Goal: Task Accomplishment & Management: Use online tool/utility

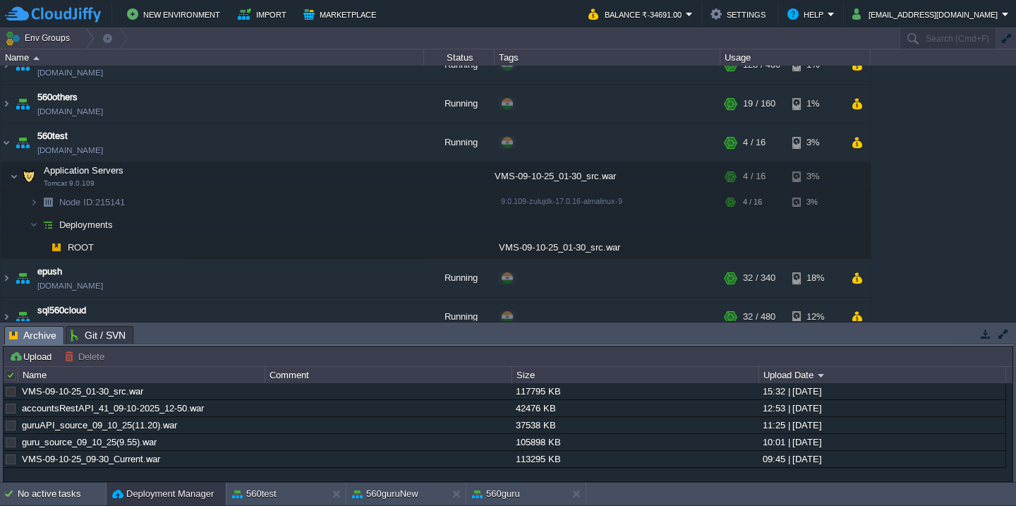
click at [9, 378] on div at bounding box center [11, 375] width 13 height 13
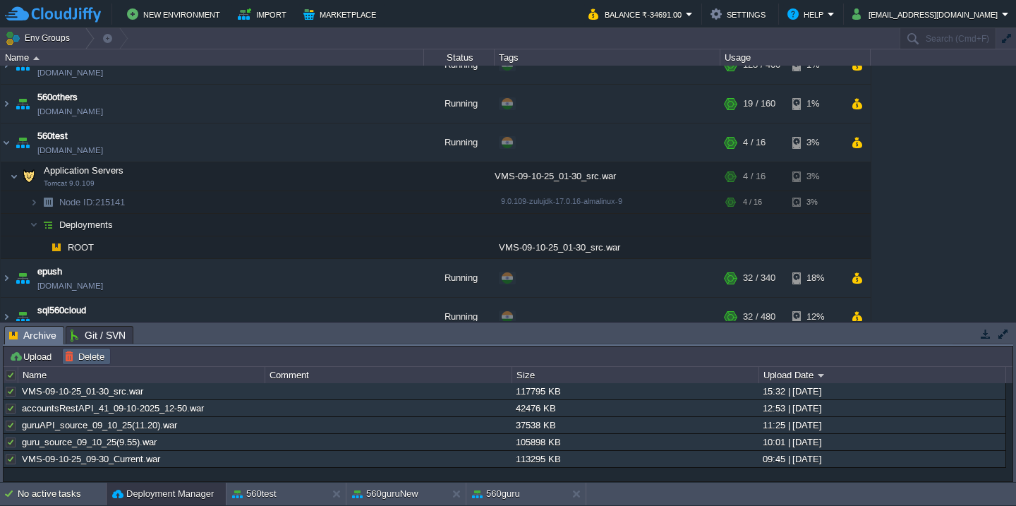
click at [90, 354] on button "Delete" at bounding box center [86, 356] width 44 height 13
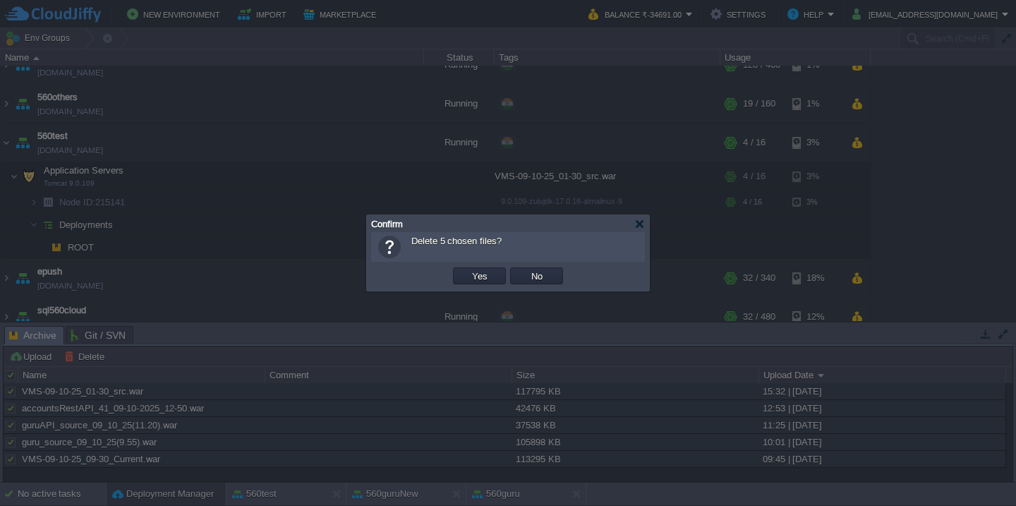
click at [468, 270] on button "Yes" at bounding box center [480, 276] width 24 height 13
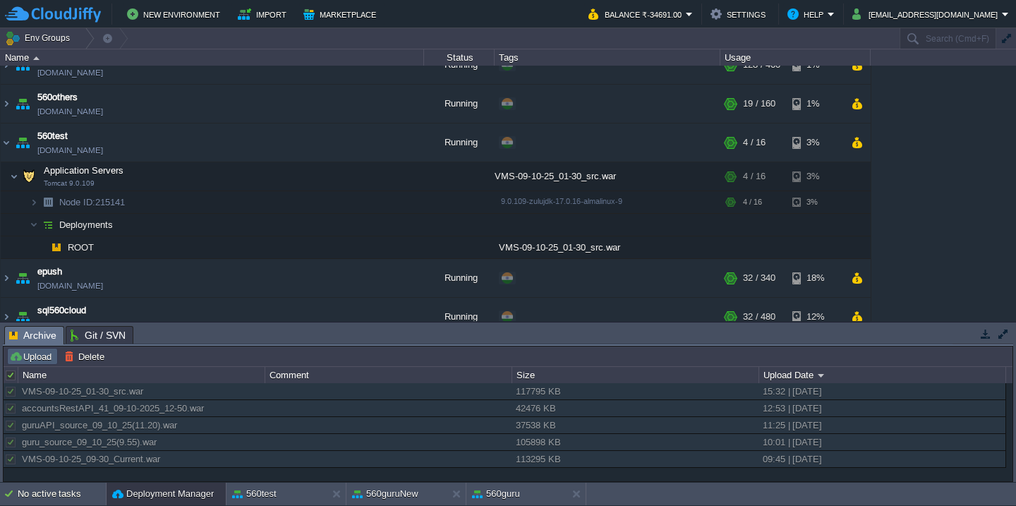
click at [35, 354] on button "Upload" at bounding box center [32, 356] width 47 height 13
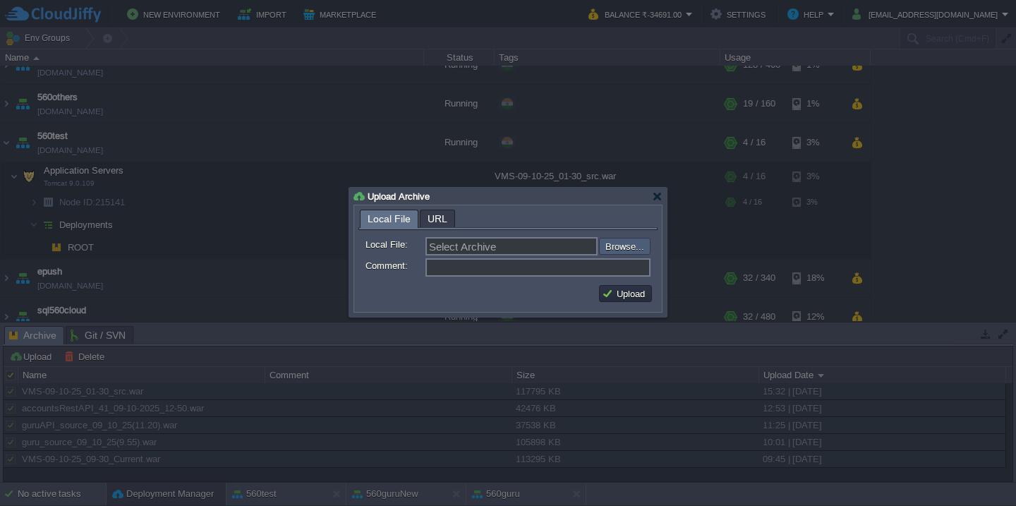
click at [617, 248] on input "file" at bounding box center [561, 246] width 179 height 17
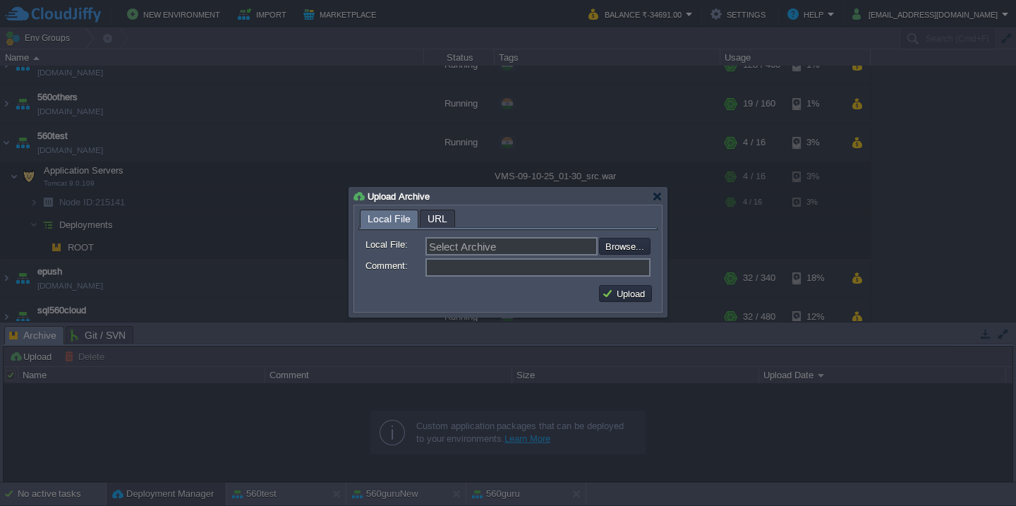
type input "C:\fakepath\HRMS_[DATE]-Src.war"
type input "HRMS_[DATE]-Src.war"
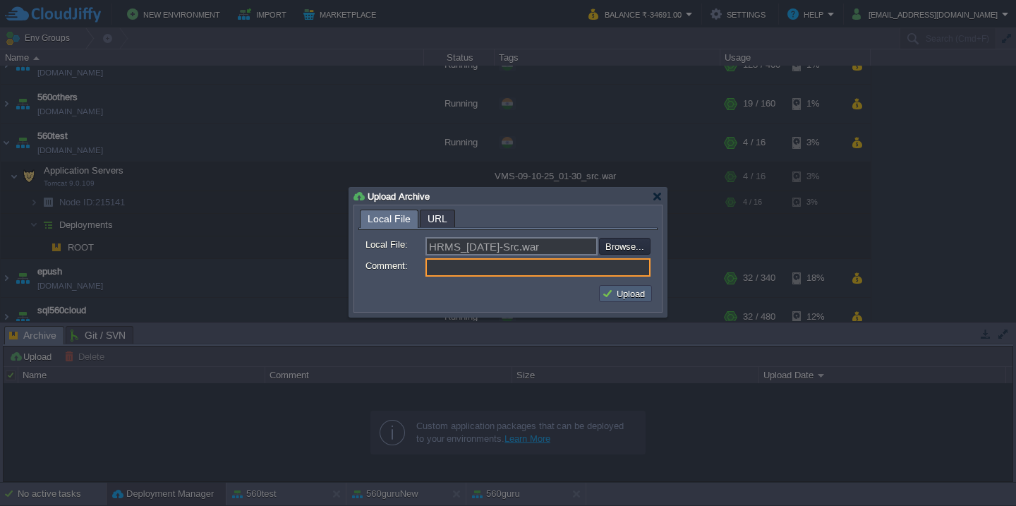
click at [626, 291] on button "Upload" at bounding box center [625, 293] width 47 height 13
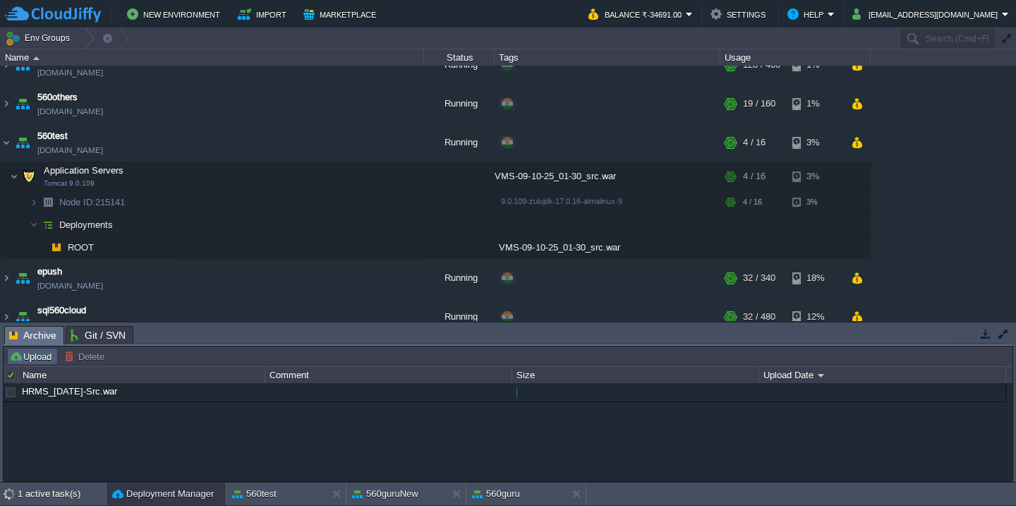
click at [29, 357] on button "Upload" at bounding box center [32, 356] width 47 height 13
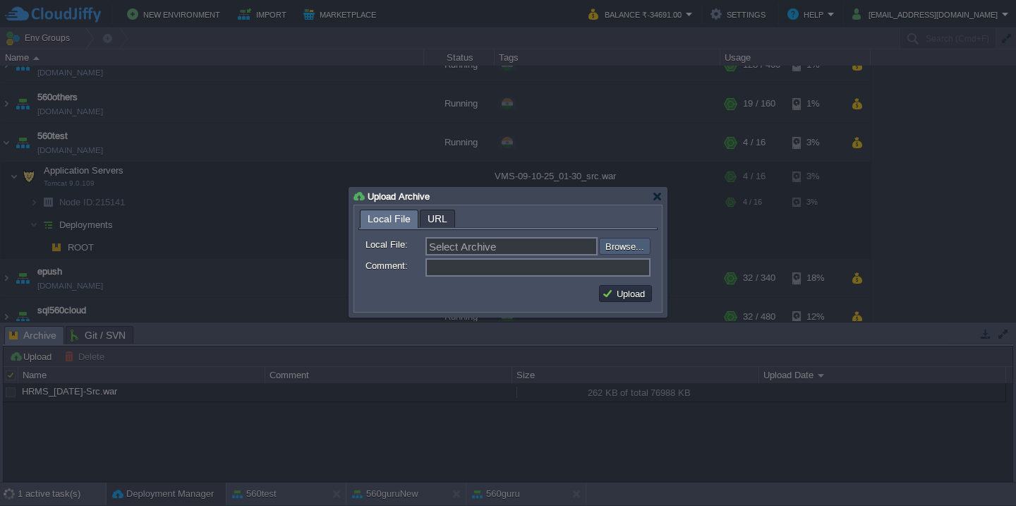
click at [624, 246] on input "file" at bounding box center [561, 246] width 179 height 17
type input "C:\fakepath\HRMSAPI_[DATE]-Src.war"
type input "HRMSAPI_[DATE]-Src.war"
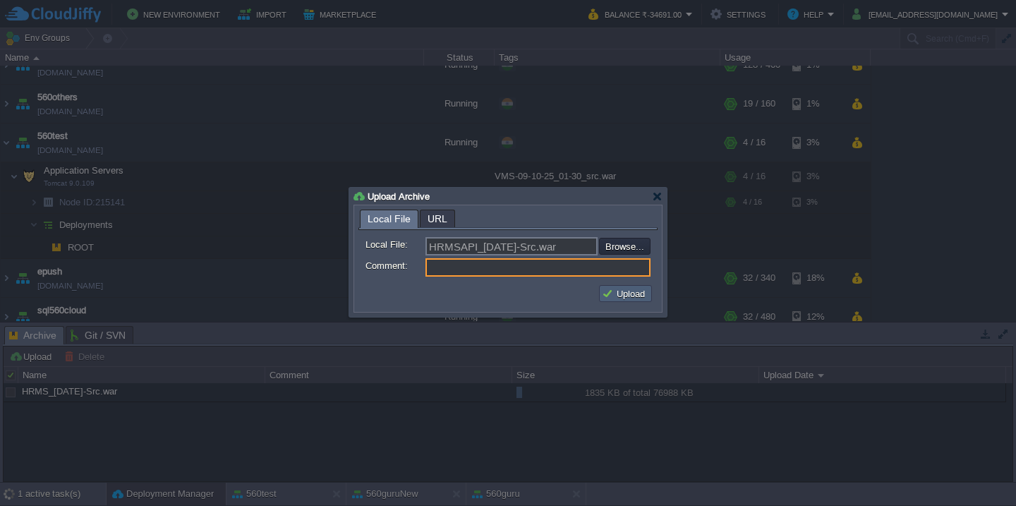
click at [615, 291] on button "Upload" at bounding box center [625, 293] width 47 height 13
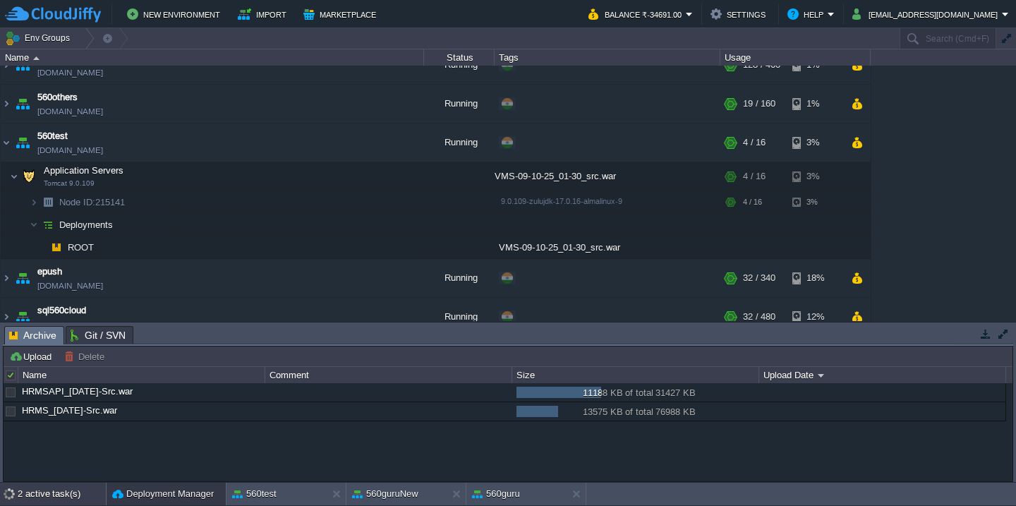
click at [42, 492] on div "2 active task(s)" at bounding box center [62, 494] width 88 height 23
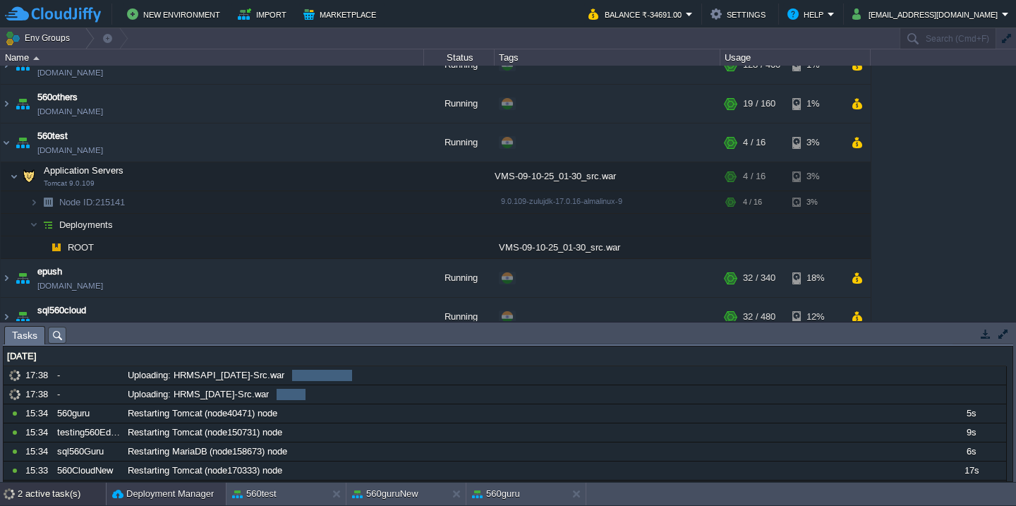
click at [133, 495] on button "Deployment Manager" at bounding box center [163, 494] width 102 height 14
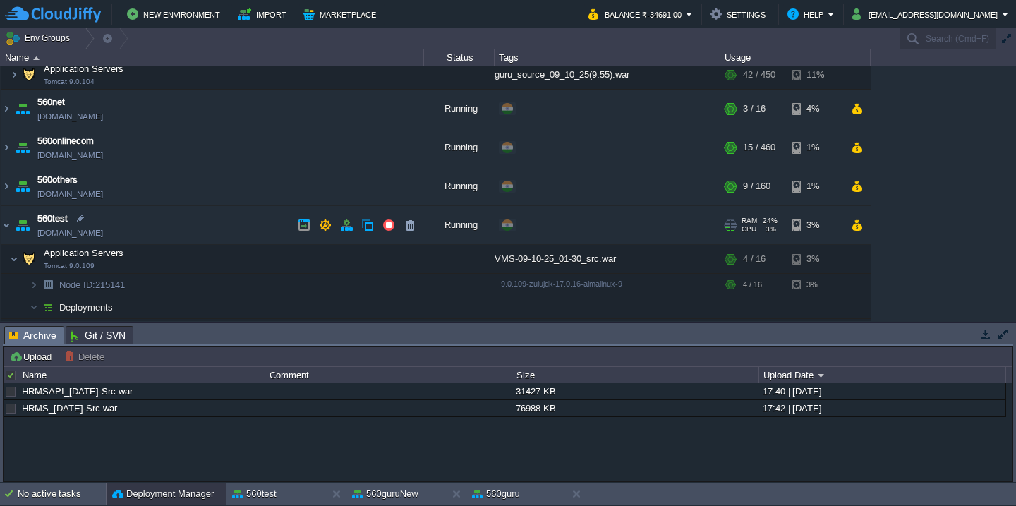
scroll to position [404, 0]
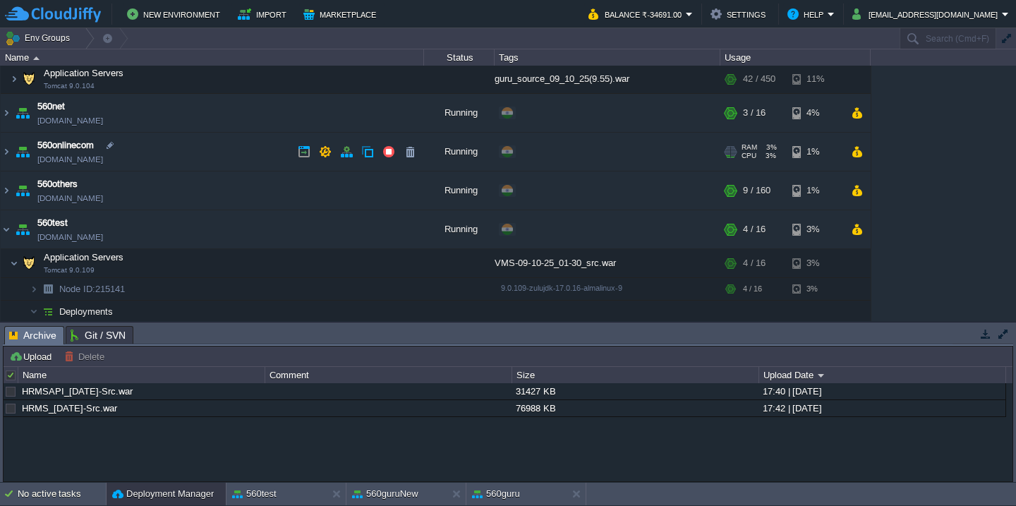
click at [214, 162] on td "560onlinecom 560onlinecom.cloudjiffy.net" at bounding box center [212, 152] width 423 height 39
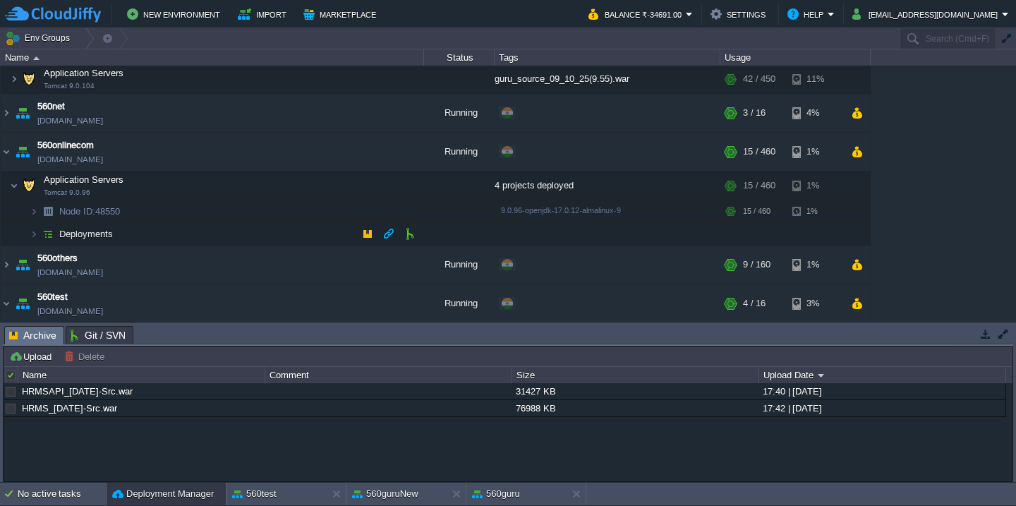
click at [203, 229] on td "Deployments" at bounding box center [212, 234] width 423 height 23
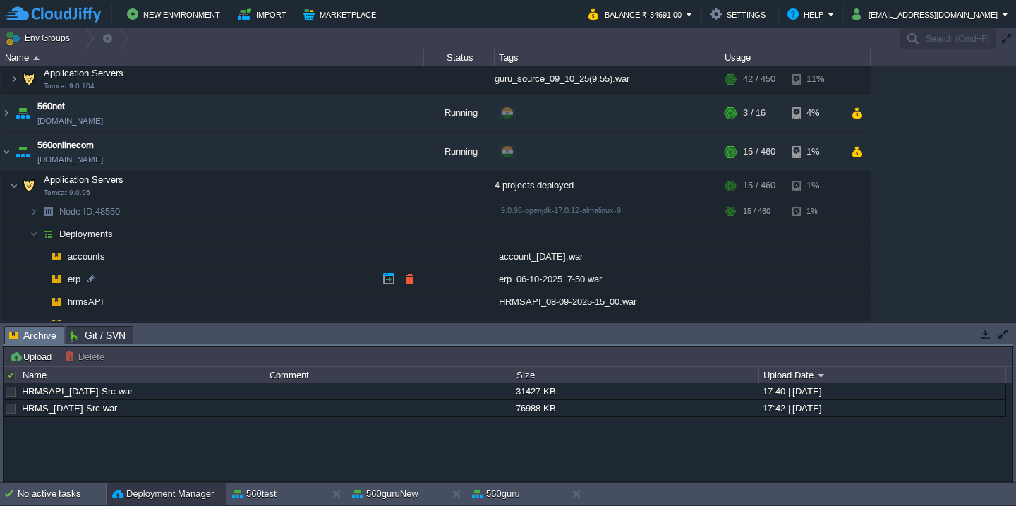
scroll to position [480, 0]
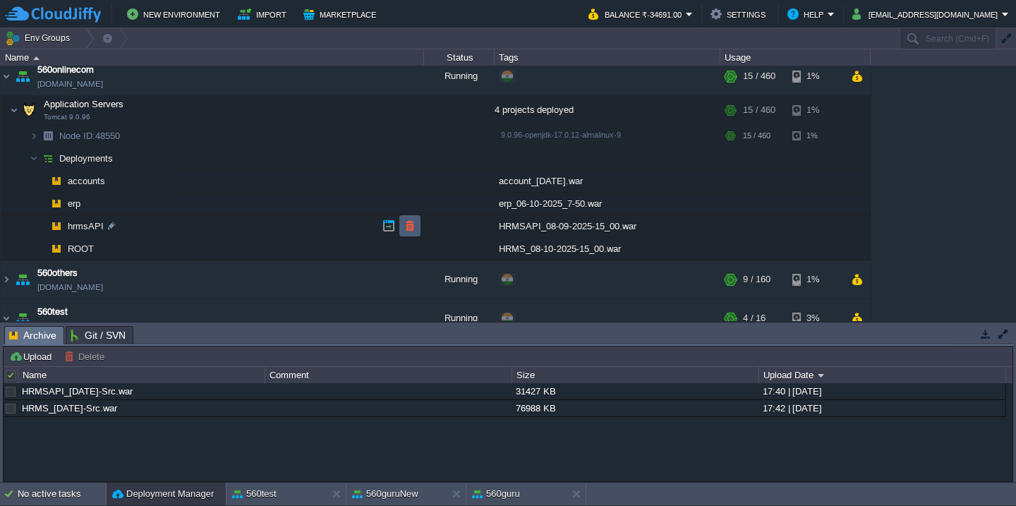
click at [408, 224] on button "button" at bounding box center [410, 225] width 13 height 13
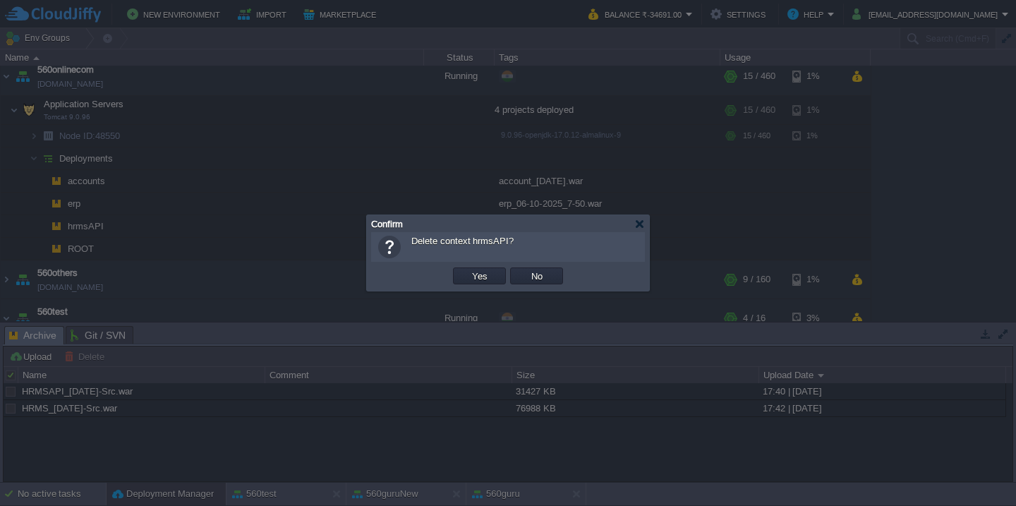
click at [468, 270] on button "Yes" at bounding box center [480, 276] width 24 height 13
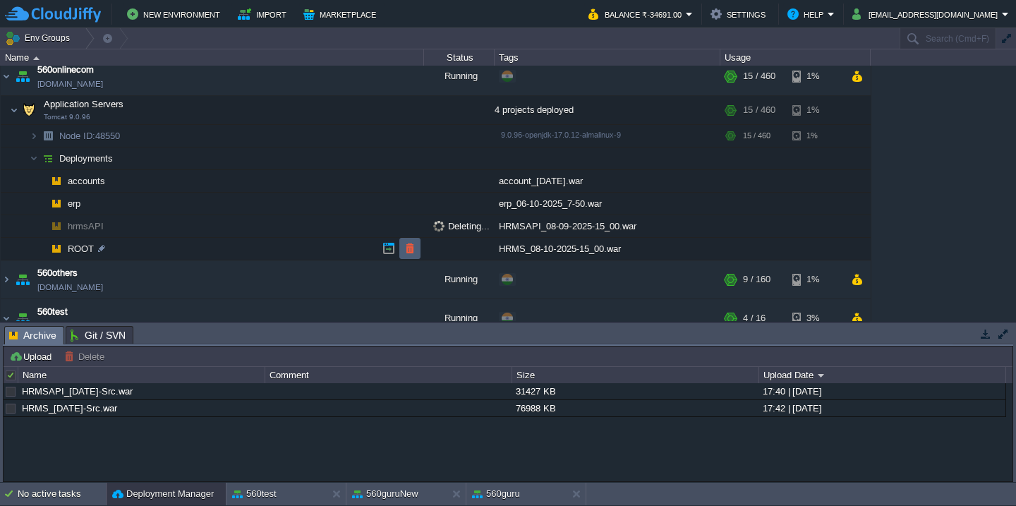
click at [409, 243] on button "button" at bounding box center [410, 248] width 13 height 13
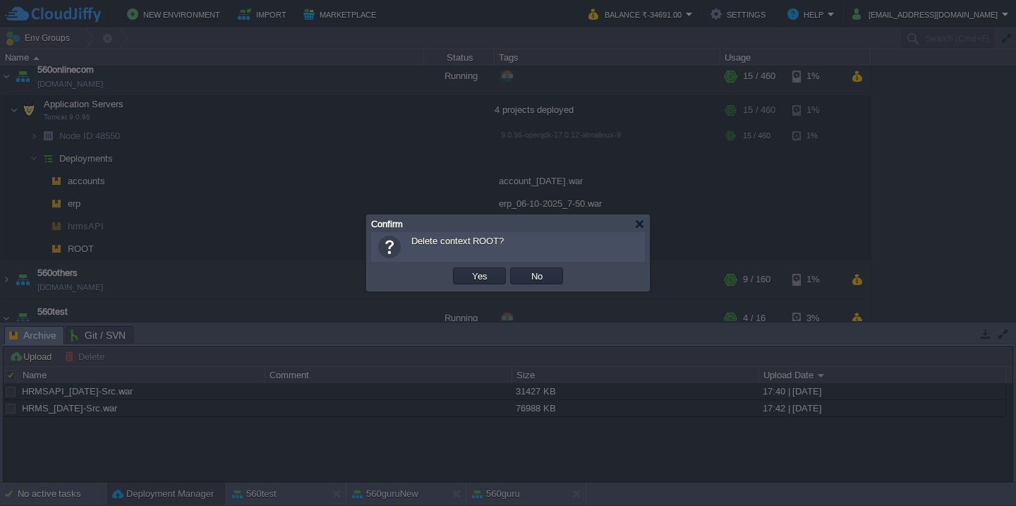
click at [468, 270] on button "Yes" at bounding box center [480, 276] width 24 height 13
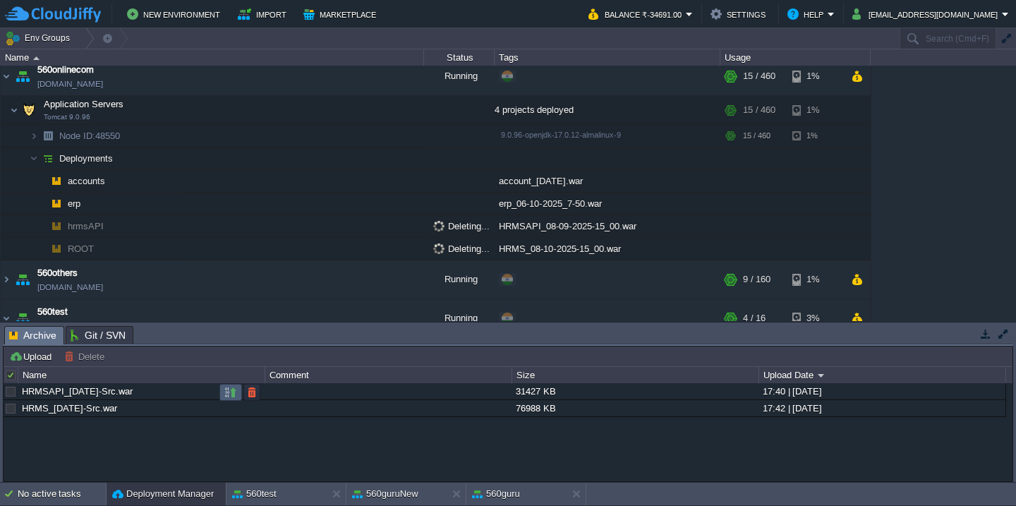
click at [224, 394] on button "button" at bounding box center [230, 392] width 13 height 13
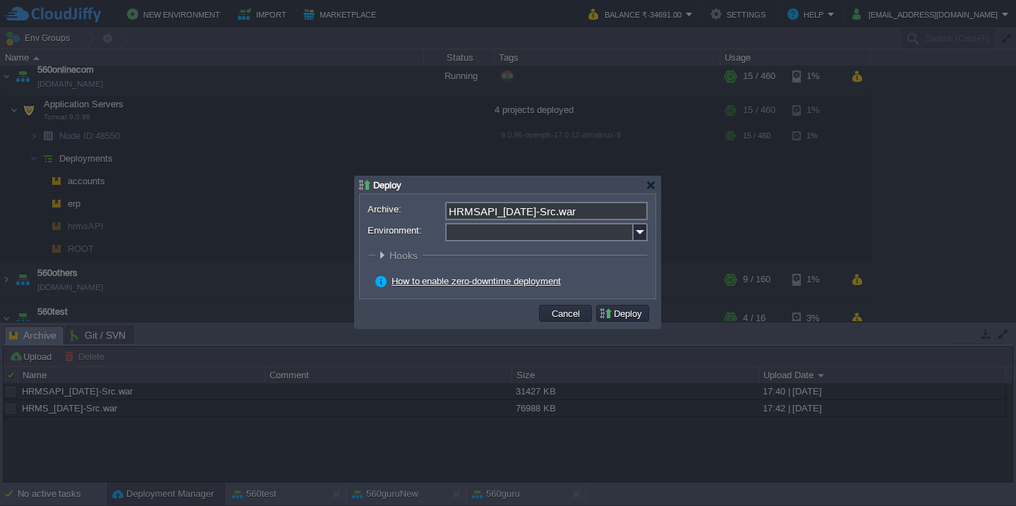
click at [473, 237] on input "Environment:" at bounding box center [539, 232] width 188 height 18
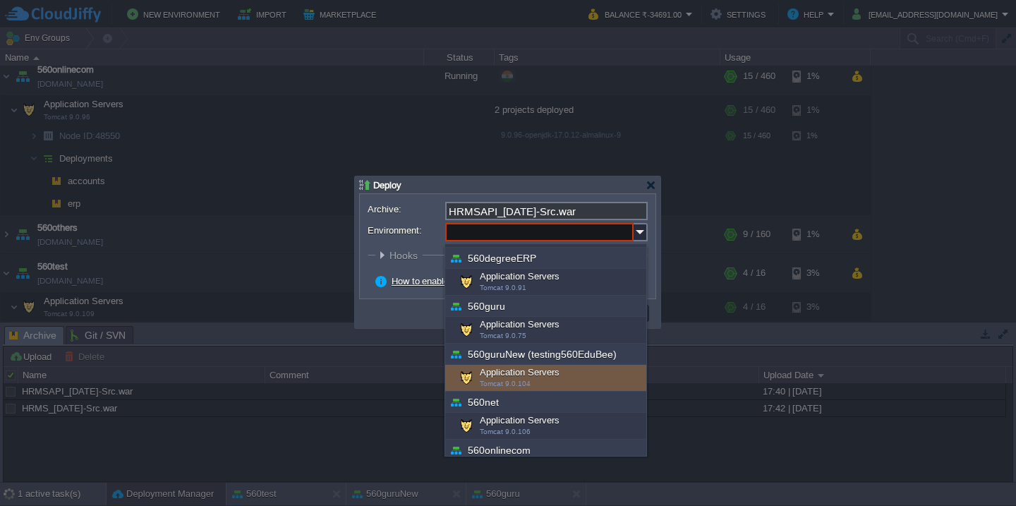
scroll to position [153, 0]
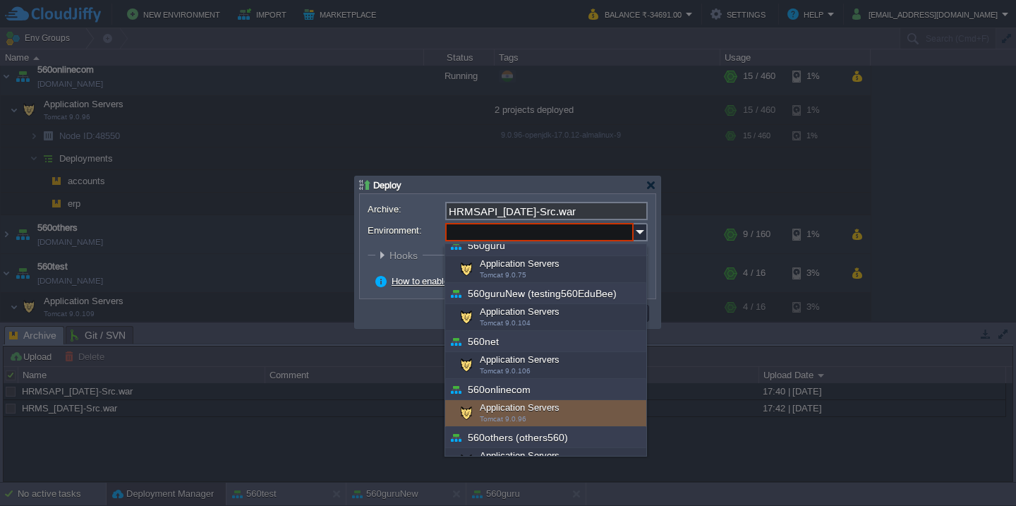
click at [527, 408] on div "Application Servers Tomcat 9.0.96" at bounding box center [545, 413] width 201 height 27
type input "Application Servers (560onlinecom)"
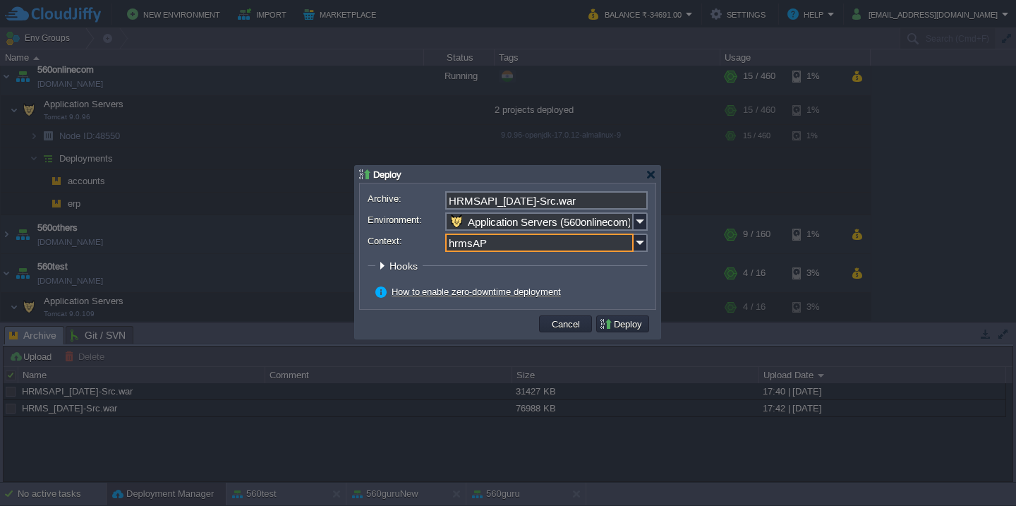
type input "hrmsAPI"
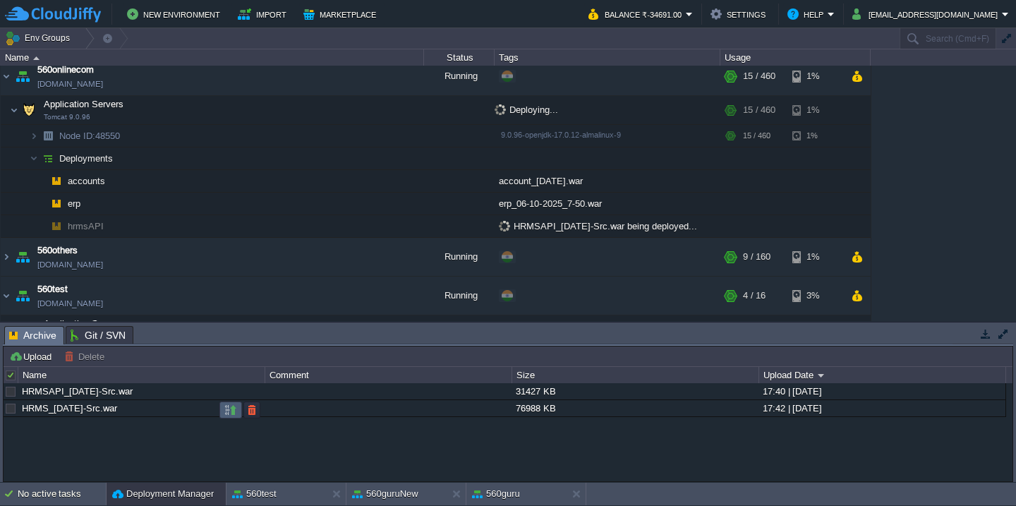
click at [225, 408] on button "button" at bounding box center [230, 410] width 13 height 13
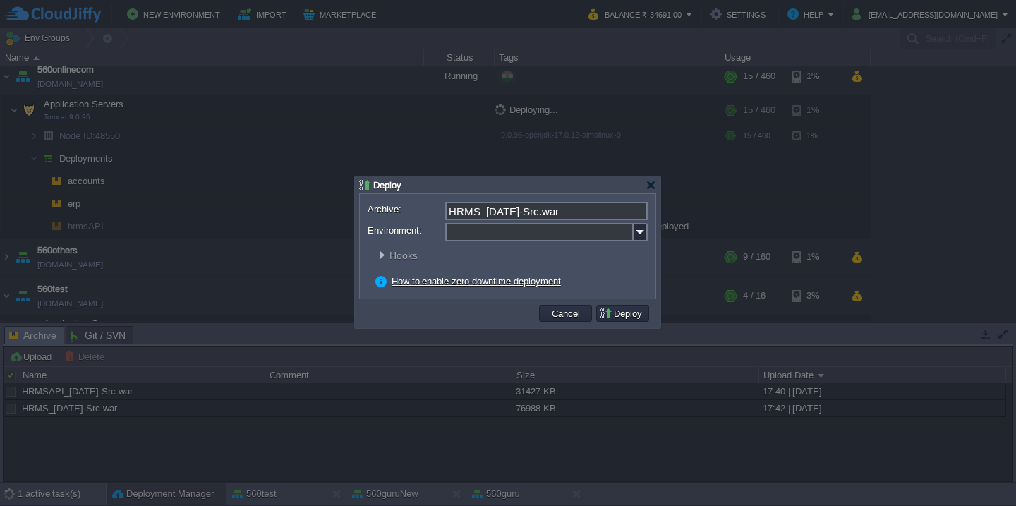
click at [521, 239] on input "Environment:" at bounding box center [539, 232] width 188 height 18
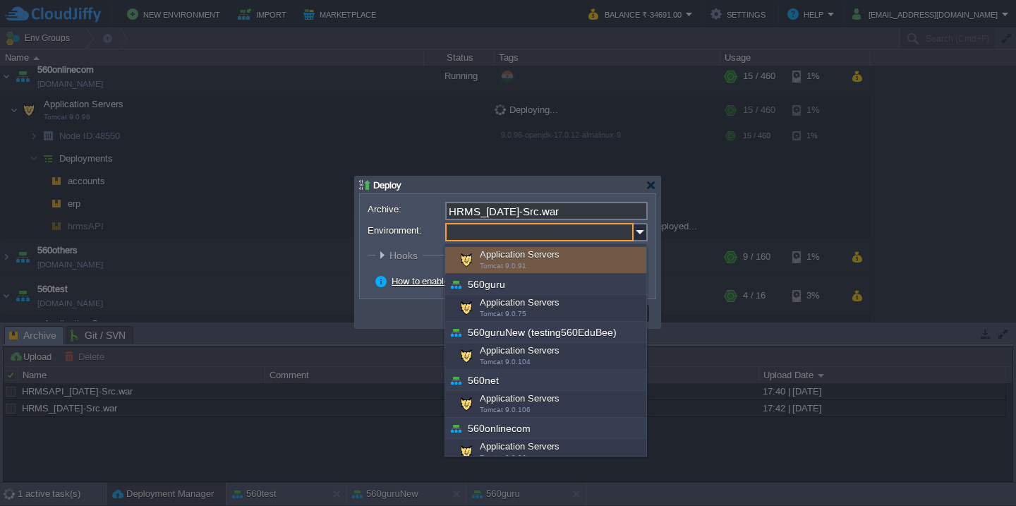
scroll to position [167, 0]
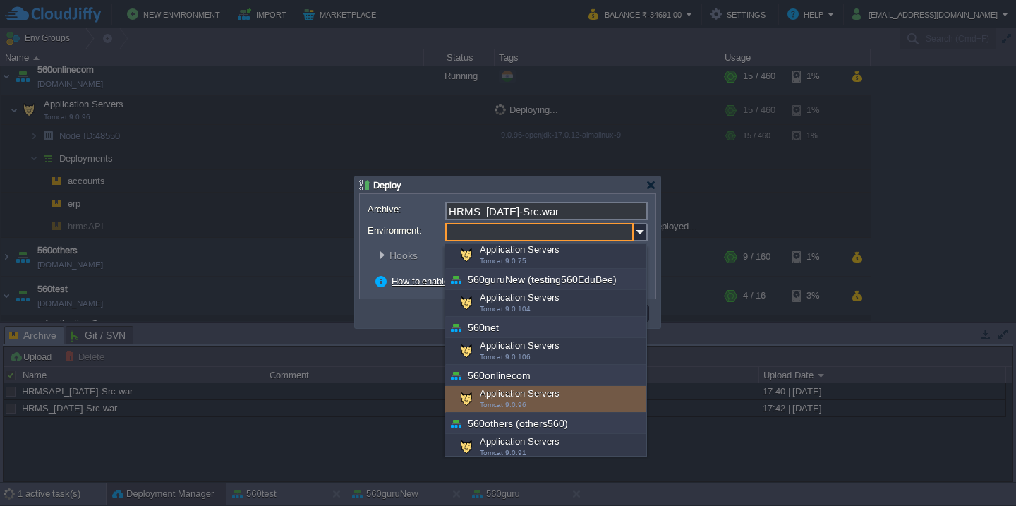
click at [504, 394] on div "Application Servers Tomcat 9.0.96" at bounding box center [545, 399] width 201 height 27
type input "Application Servers (560onlinecom)"
